Goal: Complete application form

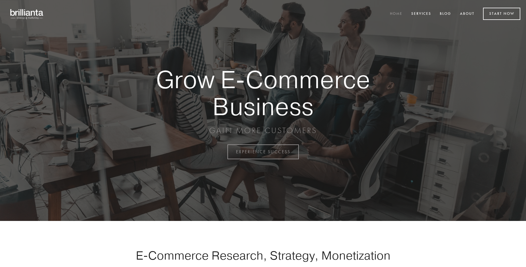
scroll to position [1491, 0]
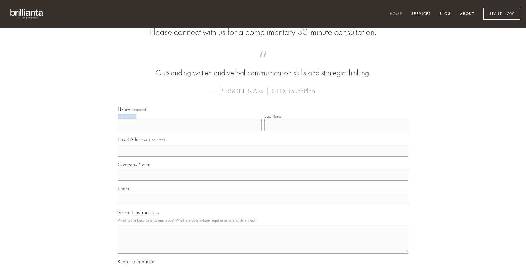
type input "[PERSON_NAME]"
click at [336, 131] on input "Last Name" at bounding box center [336, 125] width 144 height 12
type input "[PERSON_NAME]"
click at [263, 157] on input "Email Address (required)" at bounding box center [263, 151] width 290 height 12
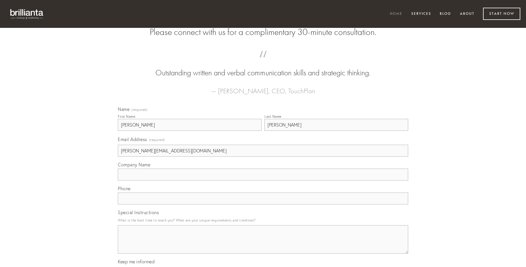
type input "[PERSON_NAME][EMAIL_ADDRESS][DOMAIN_NAME]"
click at [263, 181] on input "Company Name" at bounding box center [263, 175] width 290 height 12
type input "coma"
click at [263, 204] on input "text" at bounding box center [263, 199] width 290 height 12
click at [263, 245] on textarea "Special Instructions" at bounding box center [263, 239] width 290 height 28
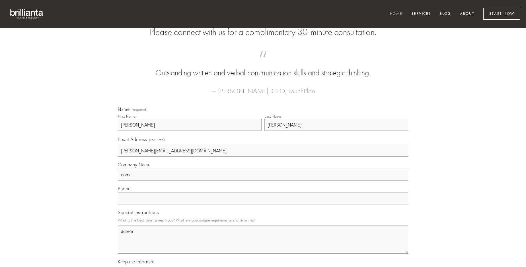
type textarea "autem"
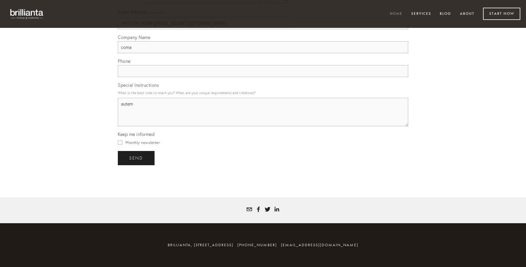
click at [137, 158] on span "send" at bounding box center [136, 158] width 14 height 5
